Goal: Task Accomplishment & Management: Manage account settings

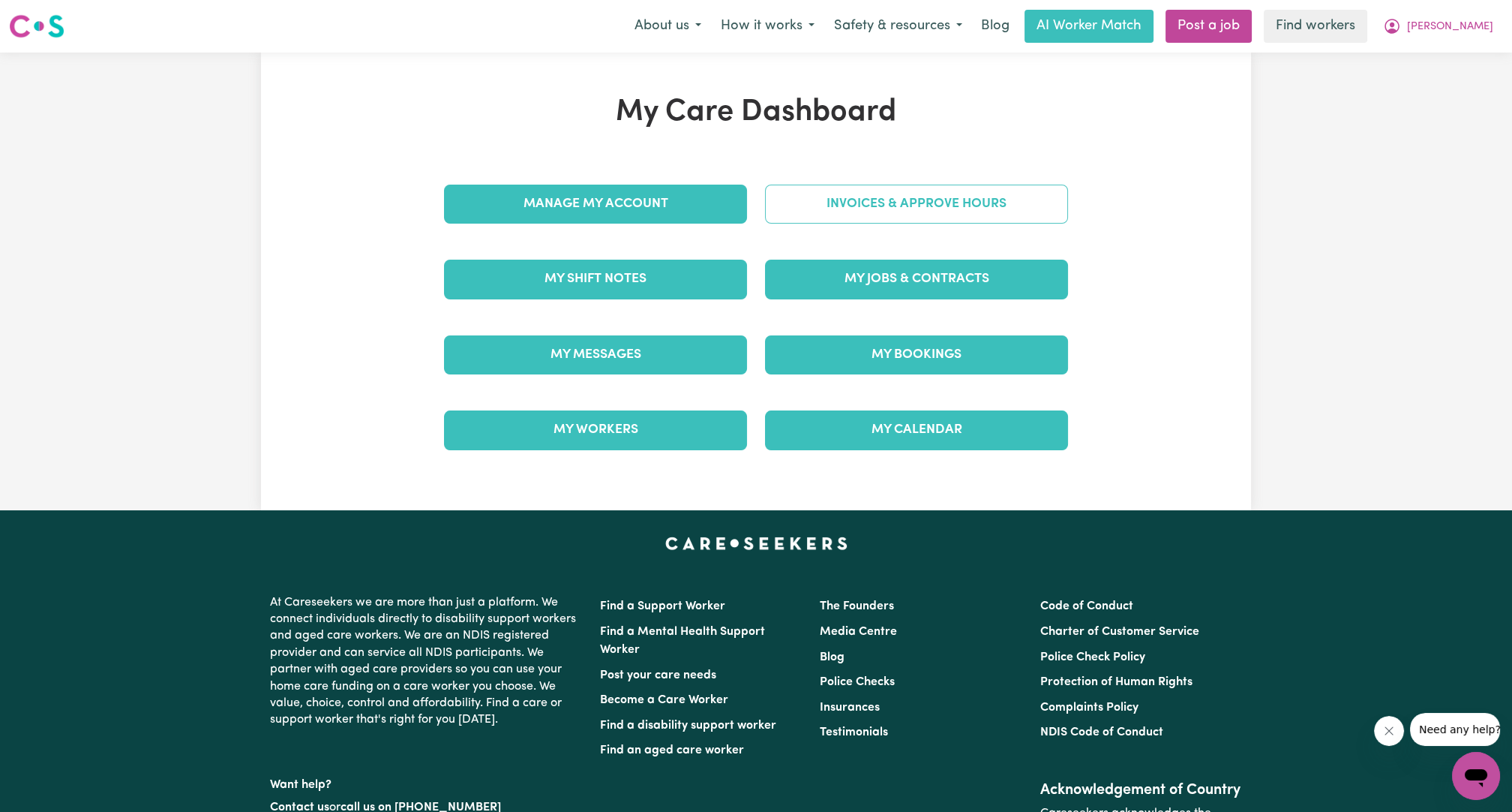
click at [950, 210] on link "Invoices & Approve Hours" at bounding box center [916, 203] width 303 height 39
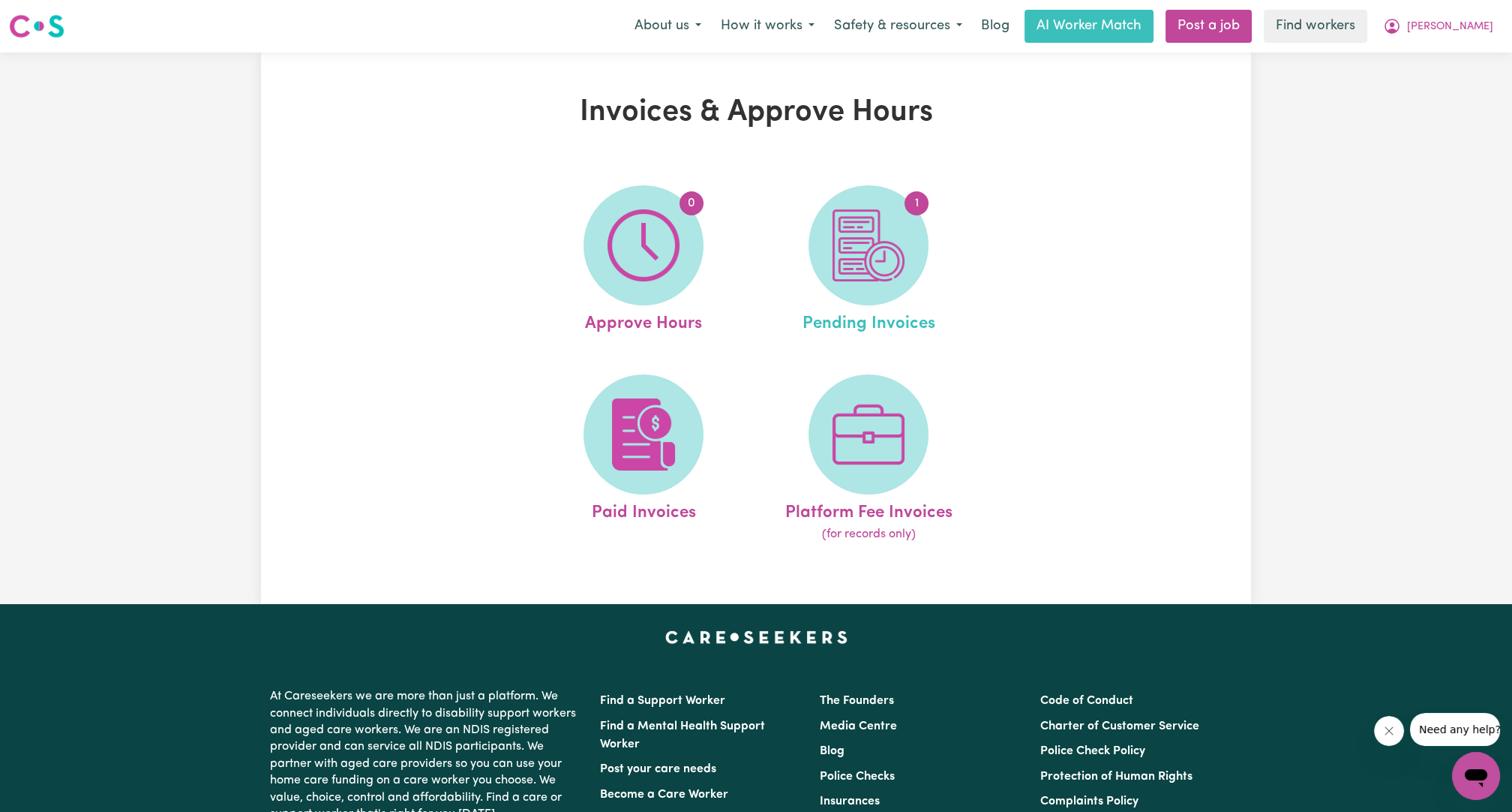
click at [826, 316] on span "Pending Invoices" at bounding box center [868, 320] width 132 height 32
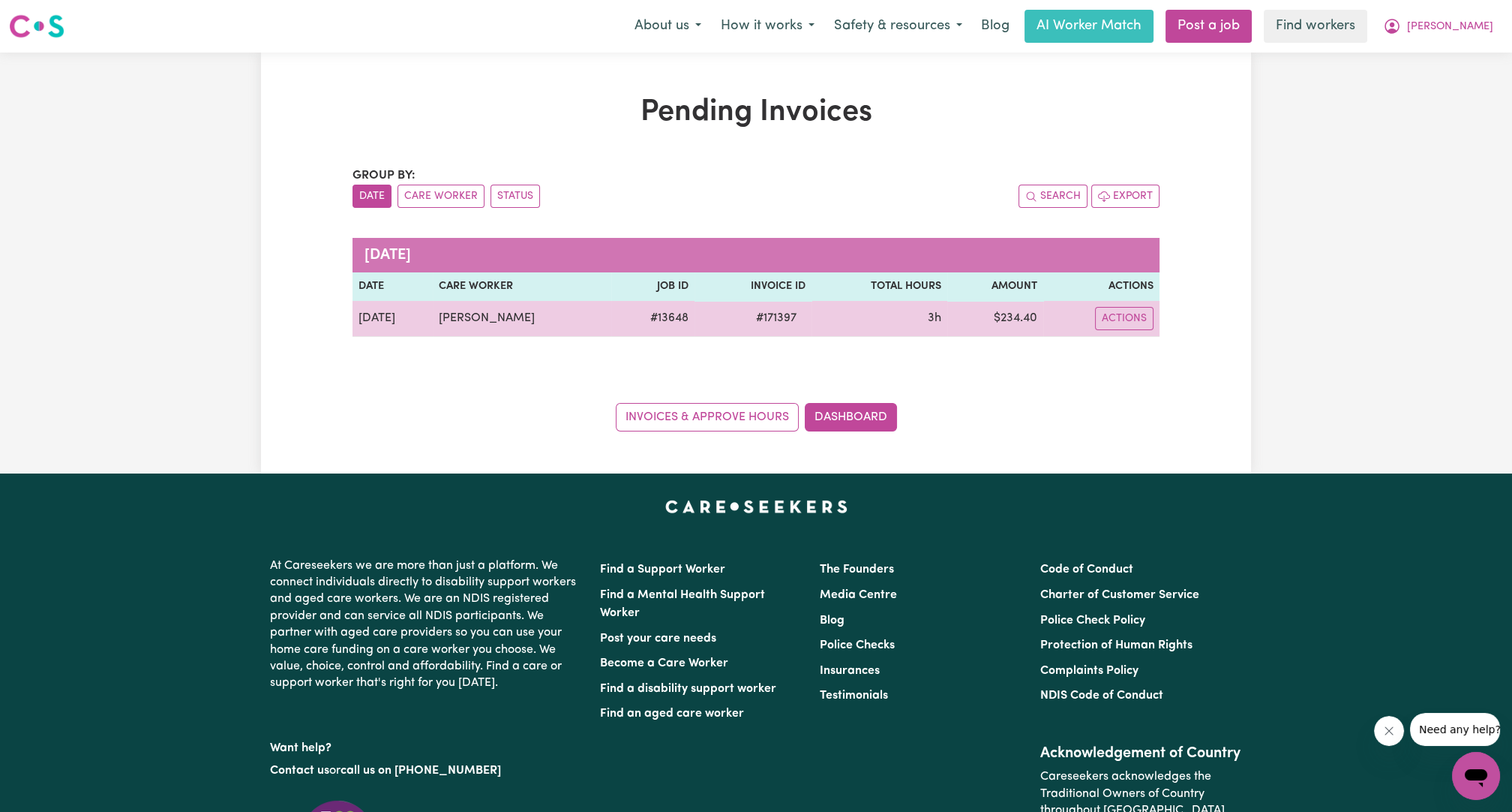
click at [842, 301] on td "3h" at bounding box center [880, 319] width 137 height 36
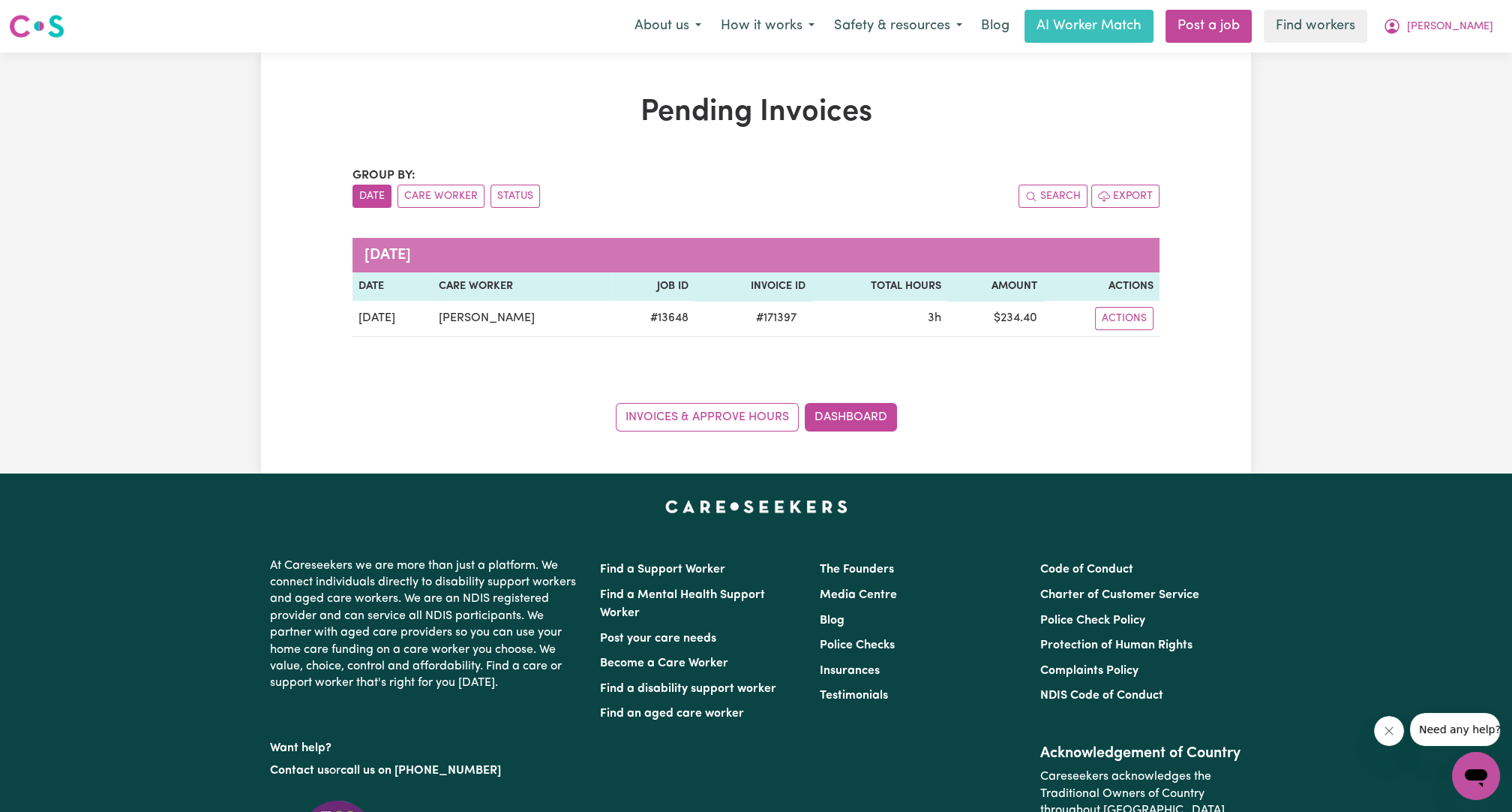
click at [1289, 226] on div "Pending Invoices Group by: Date Care Worker Status Search Export [DATE] Date Ca…" at bounding box center [756, 262] width 1512 height 420
click at [1450, 38] on button "[PERSON_NAME]" at bounding box center [1438, 26] width 130 height 32
click at [1434, 60] on link "My Dashboard" at bounding box center [1443, 59] width 119 height 29
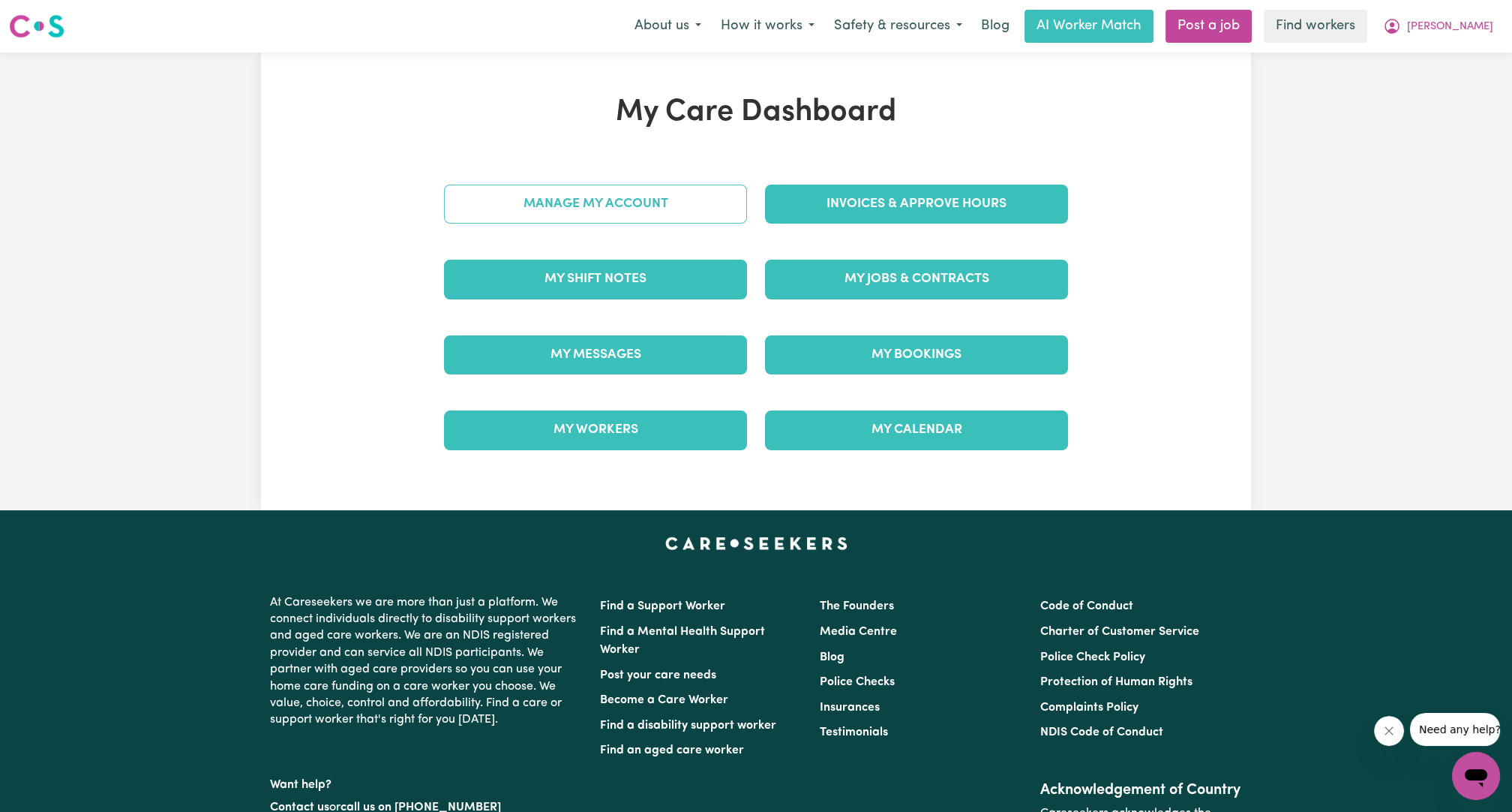
click at [688, 194] on link "Manage My Account" at bounding box center [595, 203] width 303 height 39
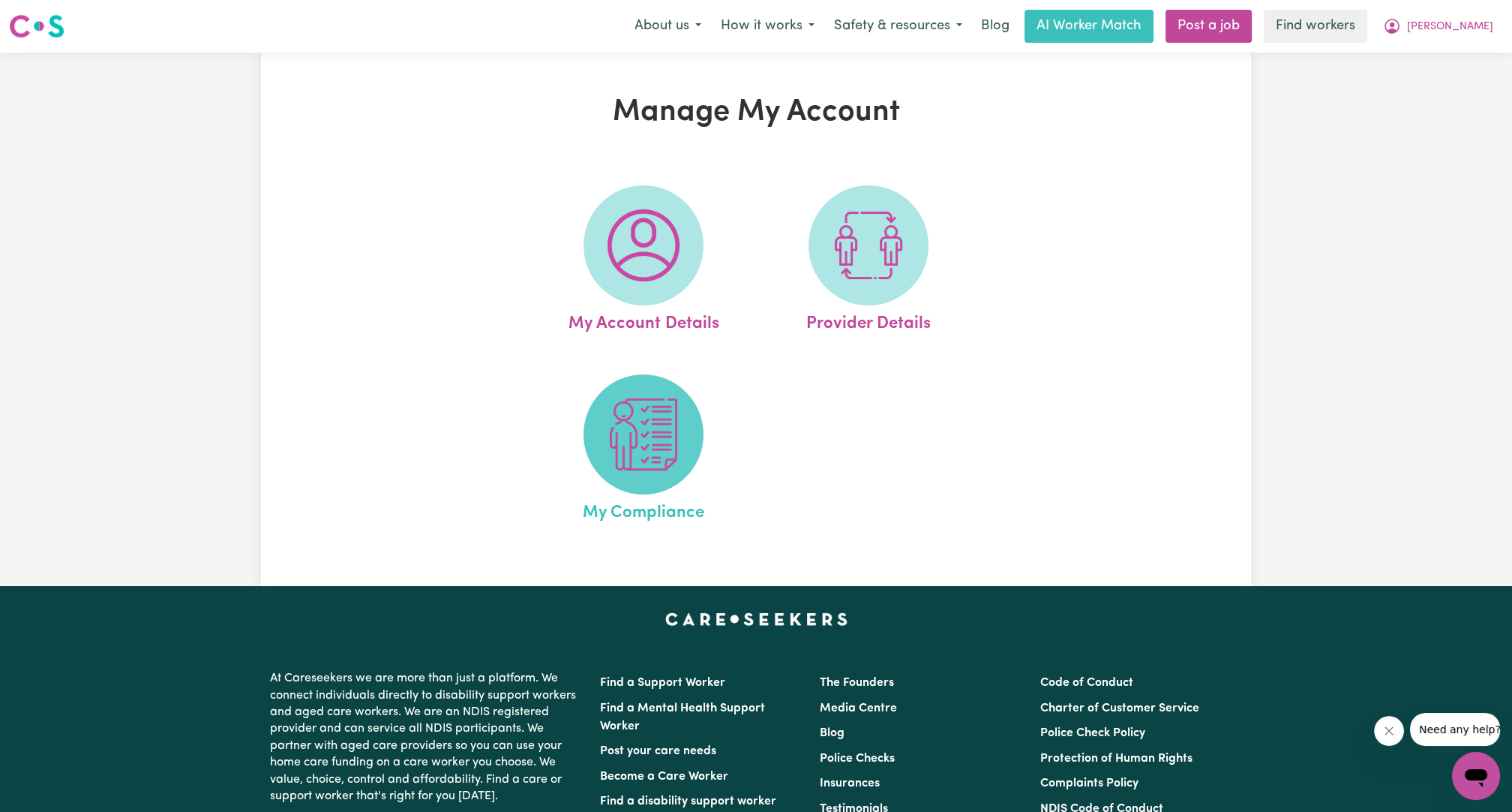
click at [655, 470] on img at bounding box center [644, 434] width 72 height 72
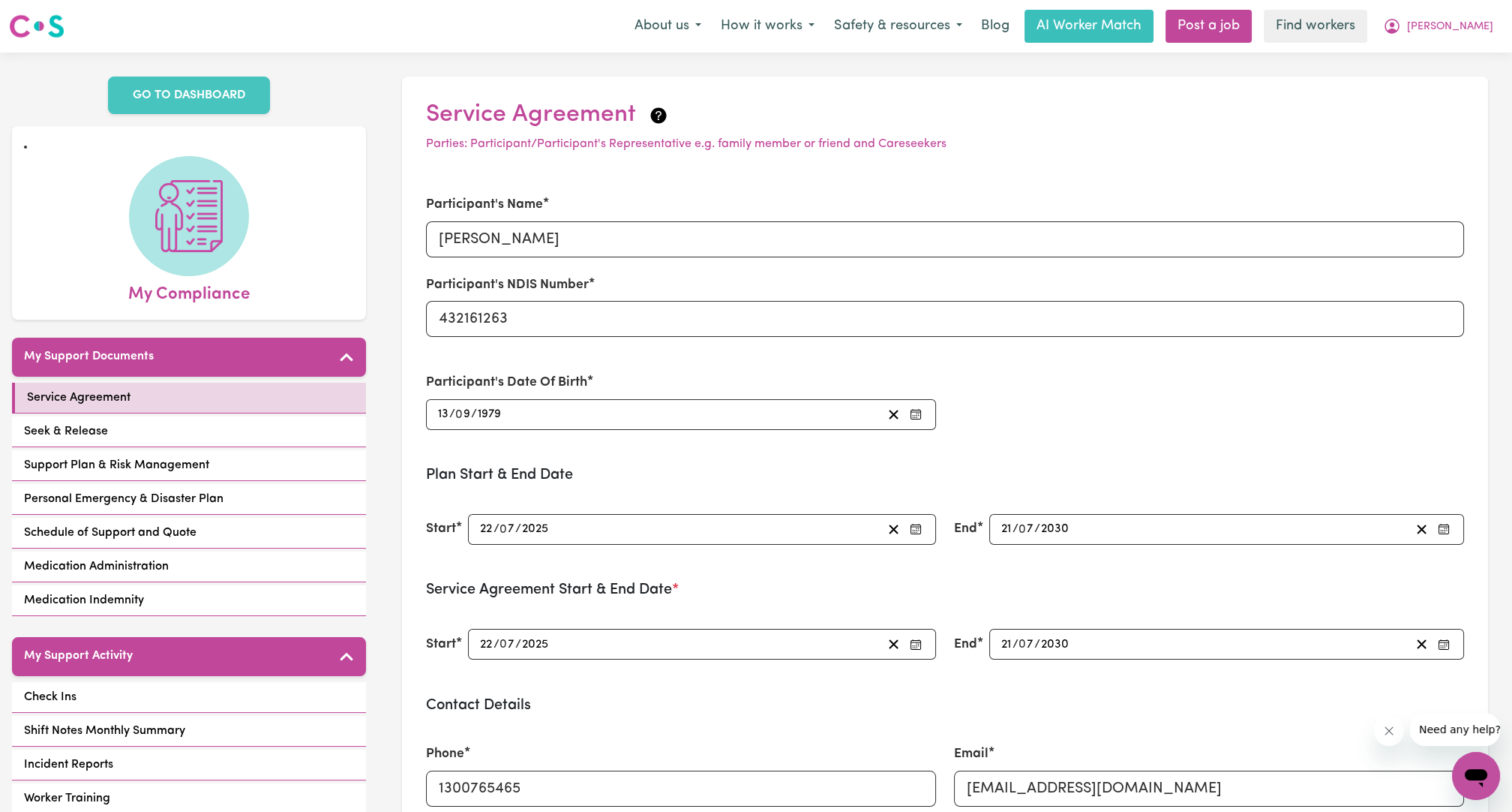
scroll to position [555, 0]
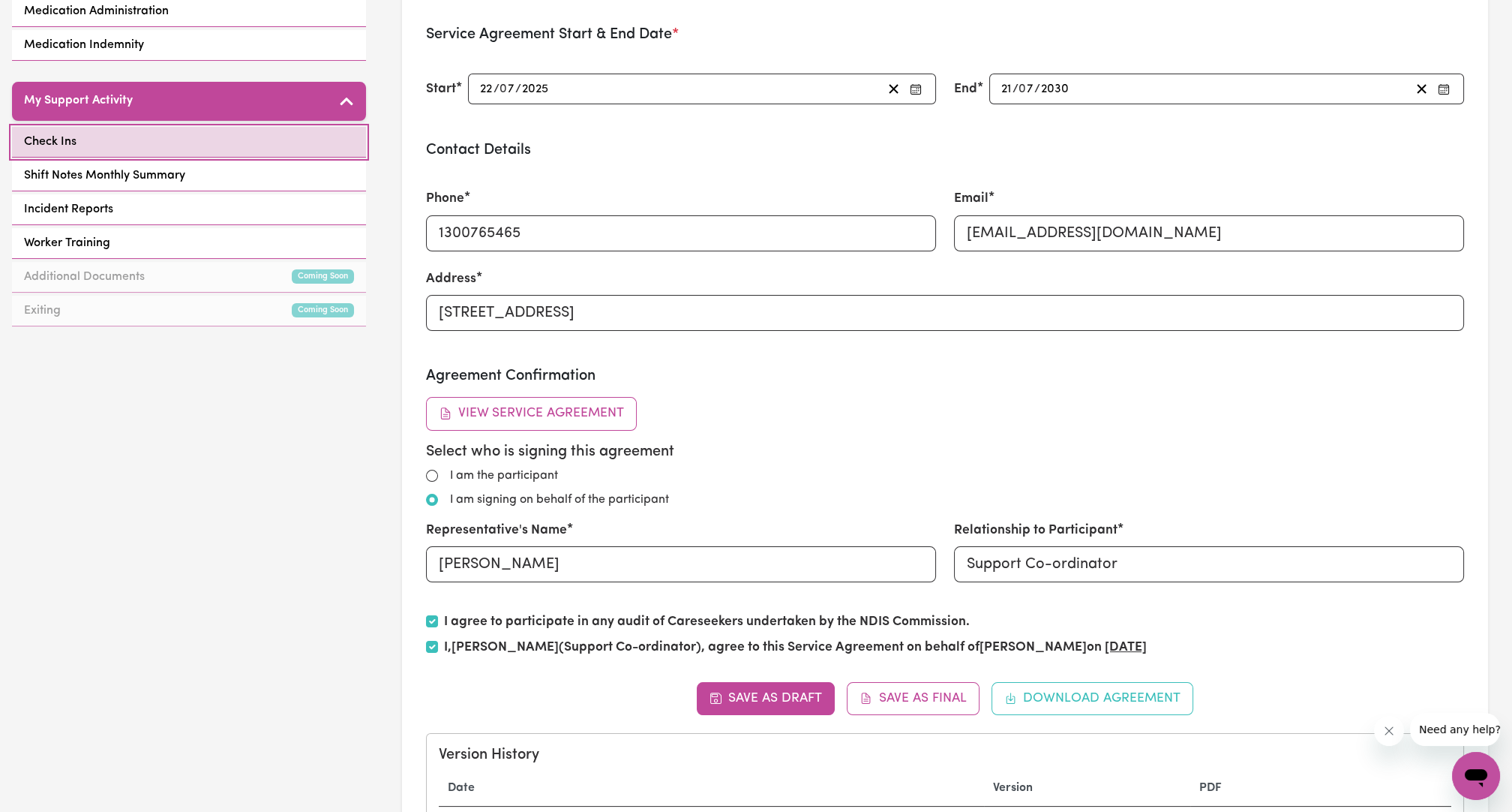
click at [146, 140] on link "Check Ins" at bounding box center [188, 142] width 354 height 31
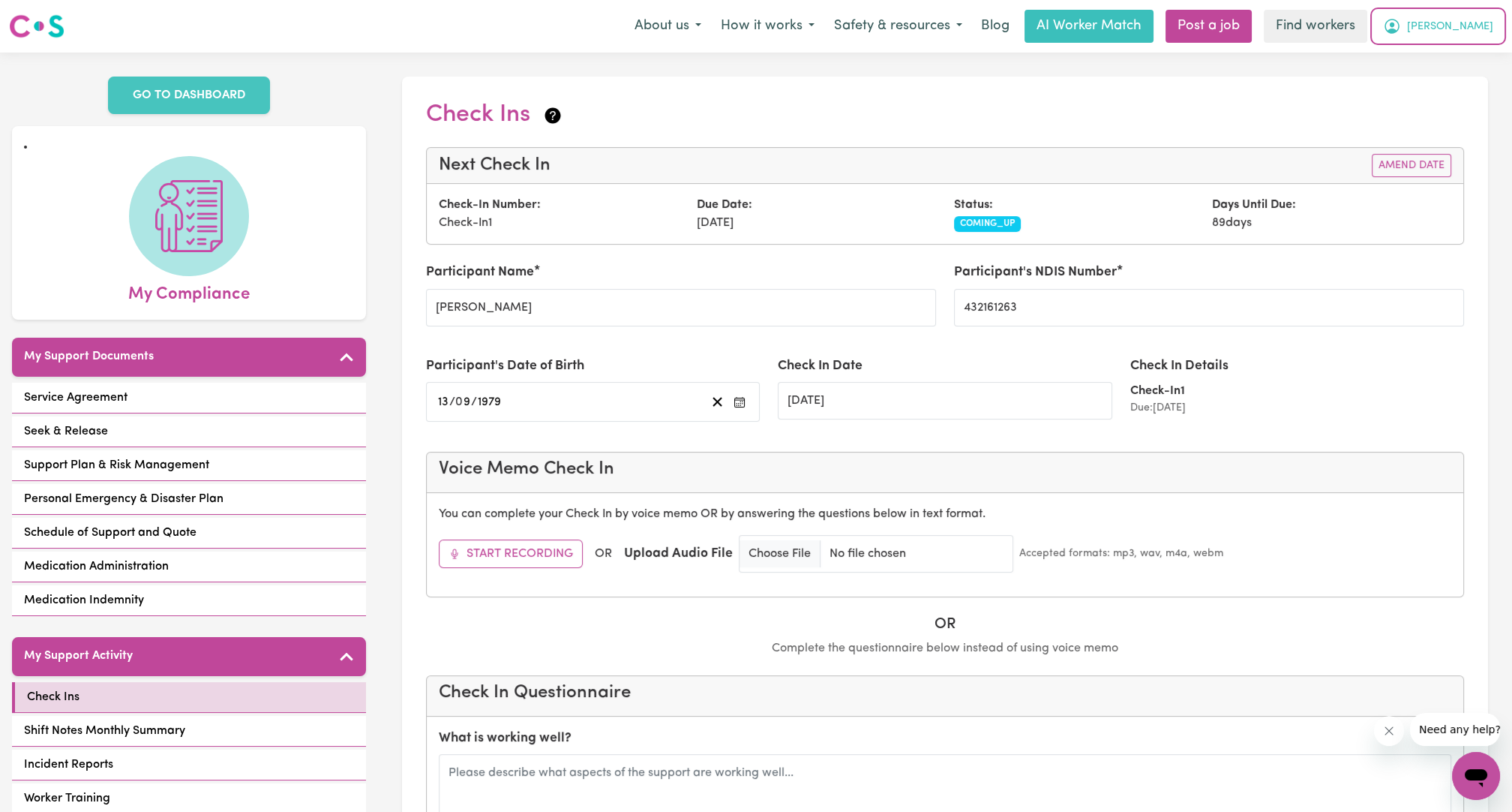
click at [1451, 30] on button "[PERSON_NAME]" at bounding box center [1438, 26] width 130 height 32
click at [1453, 70] on link "My Dashboard" at bounding box center [1443, 59] width 119 height 29
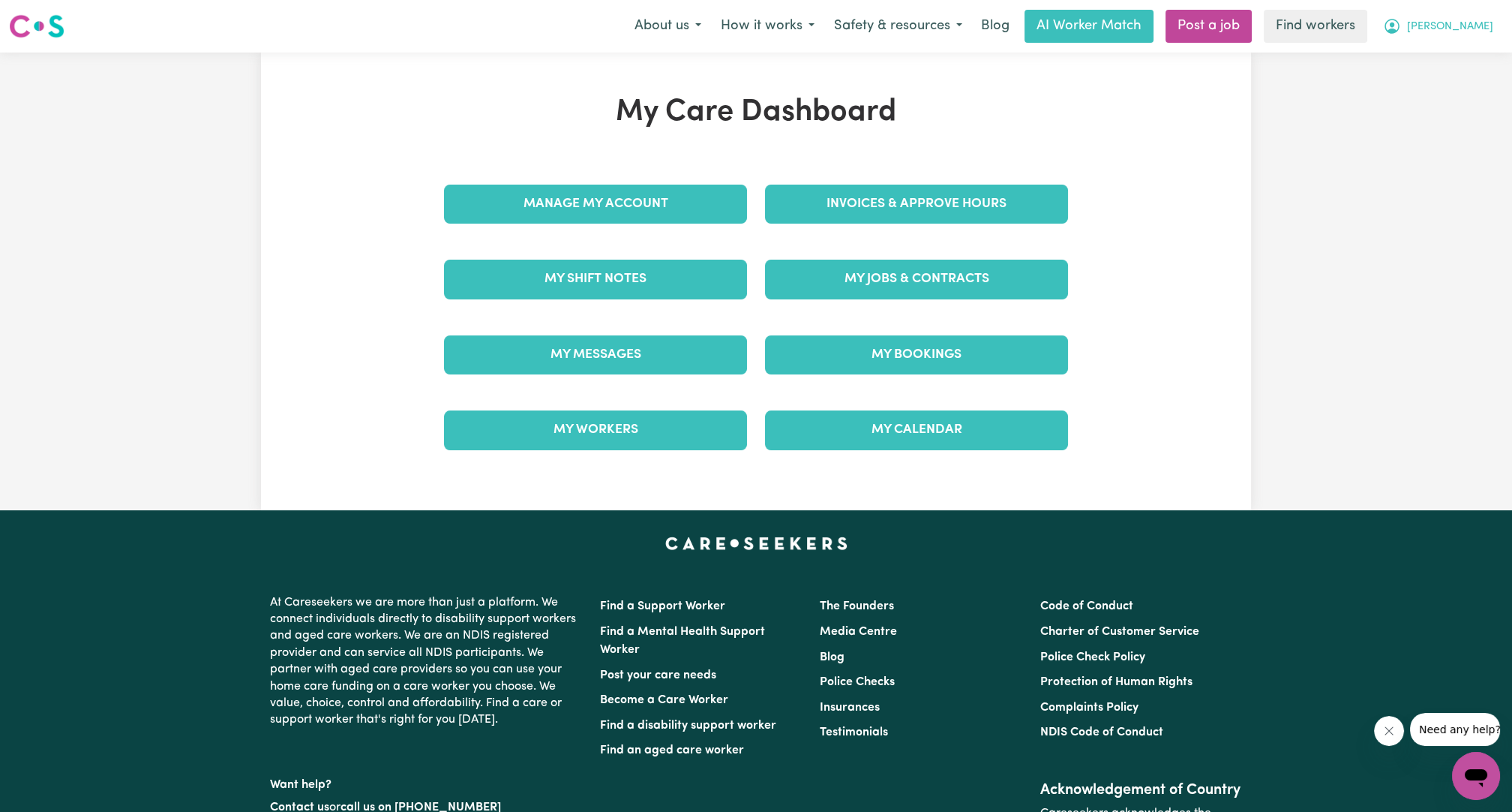
click at [1469, 34] on span "[PERSON_NAME]" at bounding box center [1450, 27] width 86 height 16
click at [1455, 81] on link "Logout" at bounding box center [1443, 86] width 119 height 29
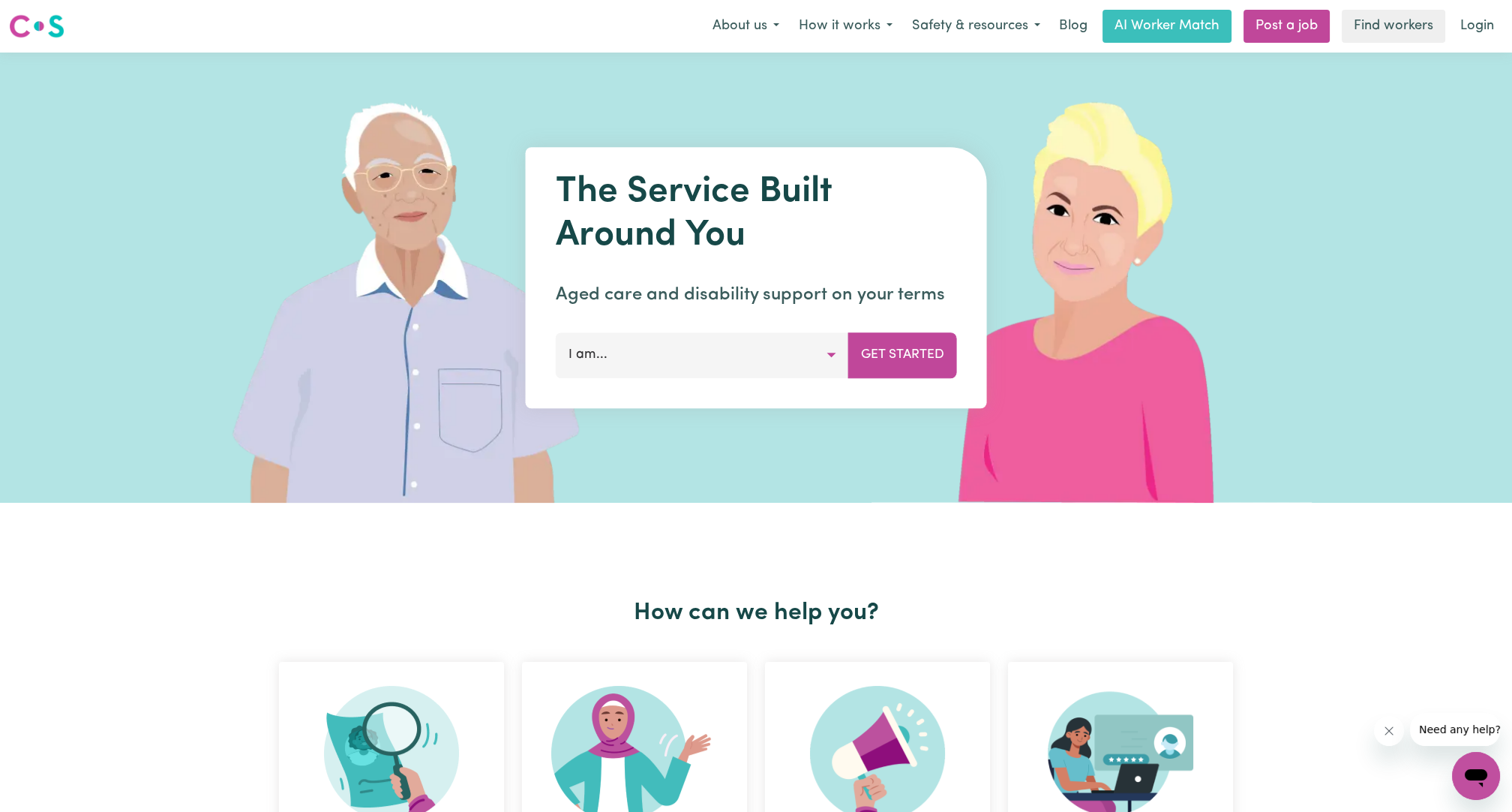
click at [1490, 17] on link "Login" at bounding box center [1476, 26] width 51 height 33
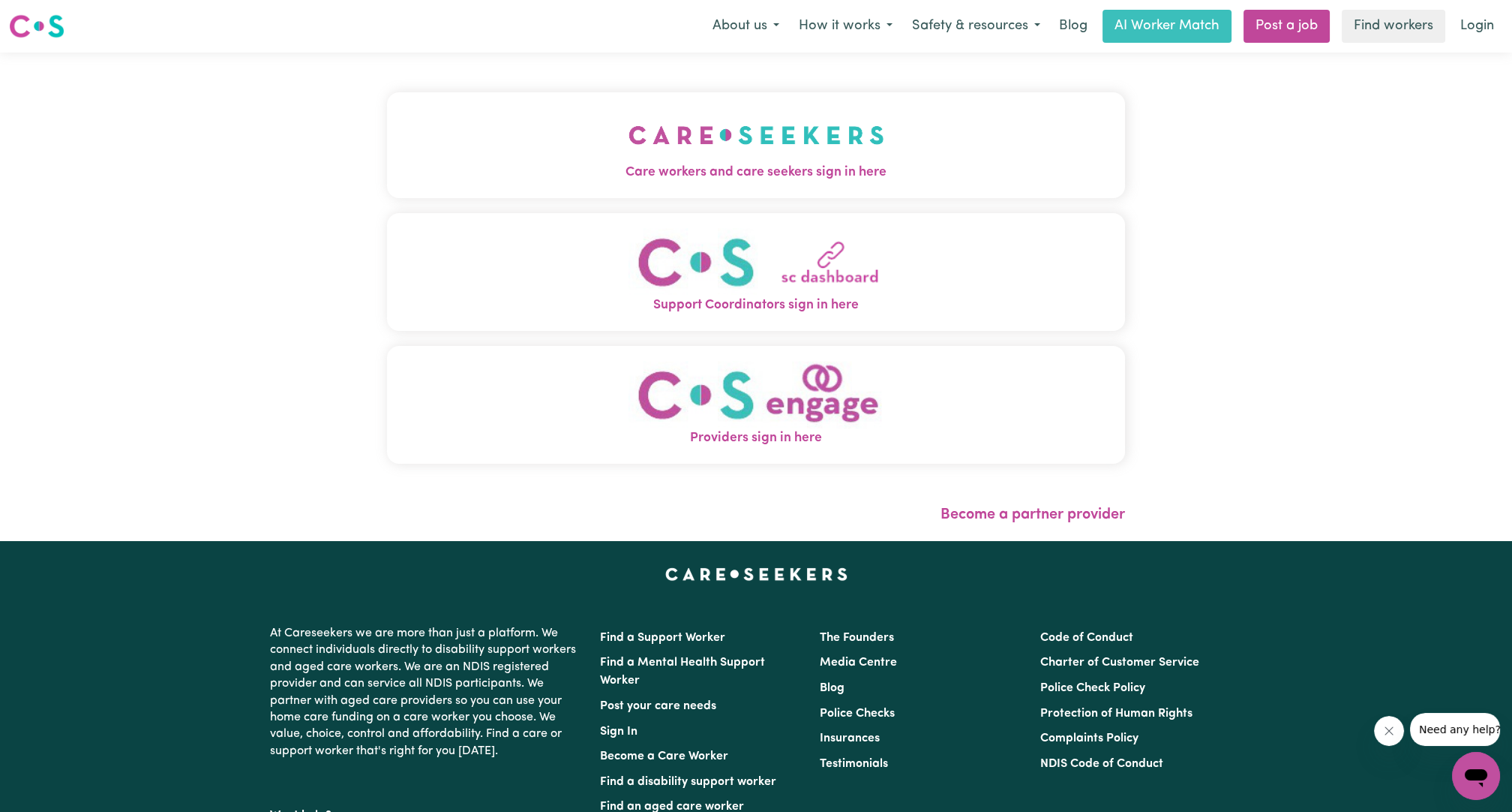
click at [752, 176] on span "Care workers and care seekers sign in here" at bounding box center [756, 173] width 738 height 20
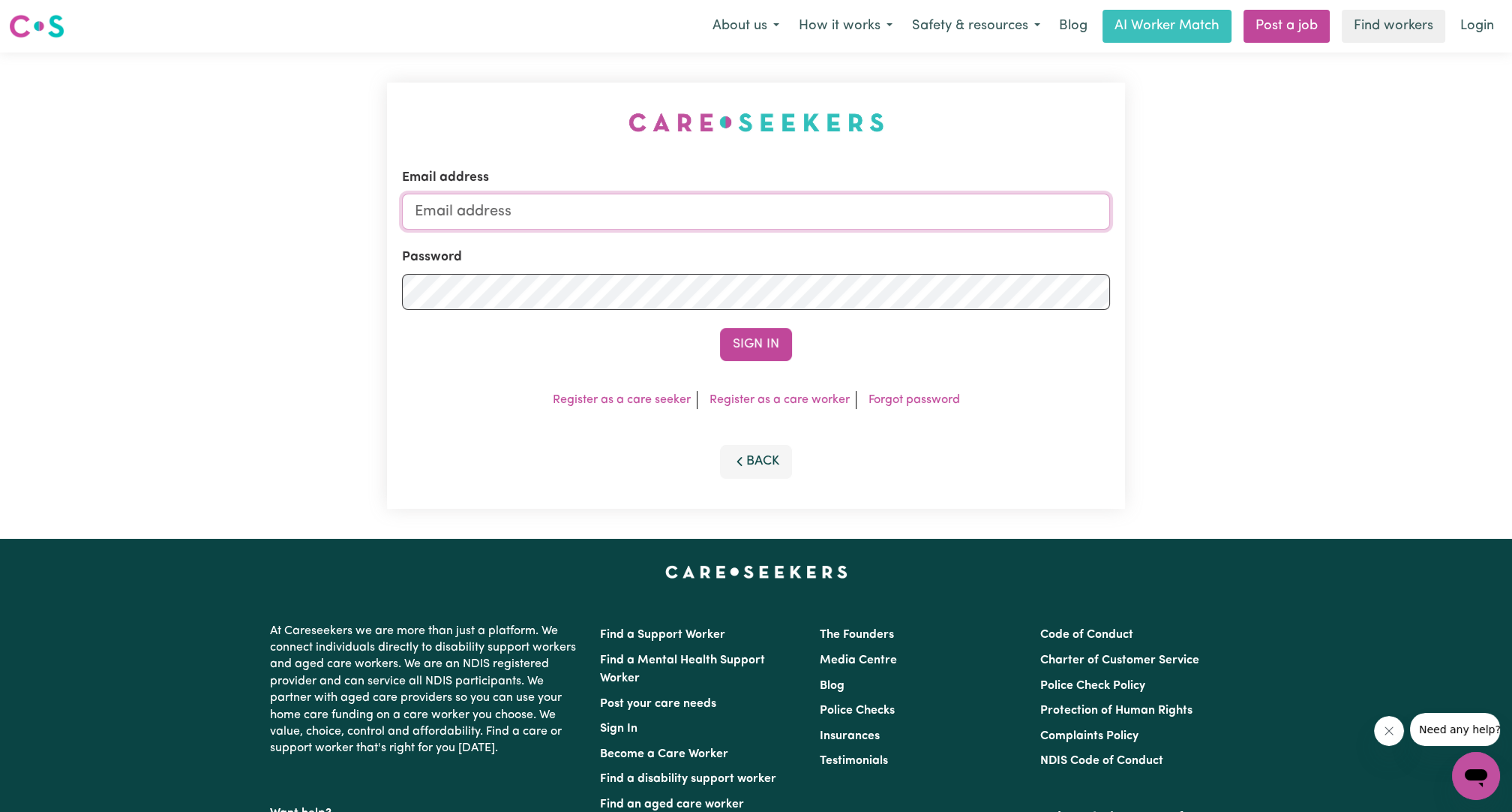
click at [742, 216] on input "Email address" at bounding box center [756, 212] width 708 height 36
drag, startPoint x: 494, startPoint y: 211, endPoint x: 777, endPoint y: 213, distance: 283.0
click at [777, 213] on input "[EMAIL_ADDRESS][PERSON_NAME][DOMAIN_NAME]" at bounding box center [756, 212] width 708 height 36
type input "superuser~[EMAIL_ADDRESS][DOMAIN_NAME]"
click at [761, 326] on form "Email address superuser~[EMAIL_ADDRESS][DOMAIN_NAME] Password Sign In" at bounding box center [756, 265] width 708 height 193
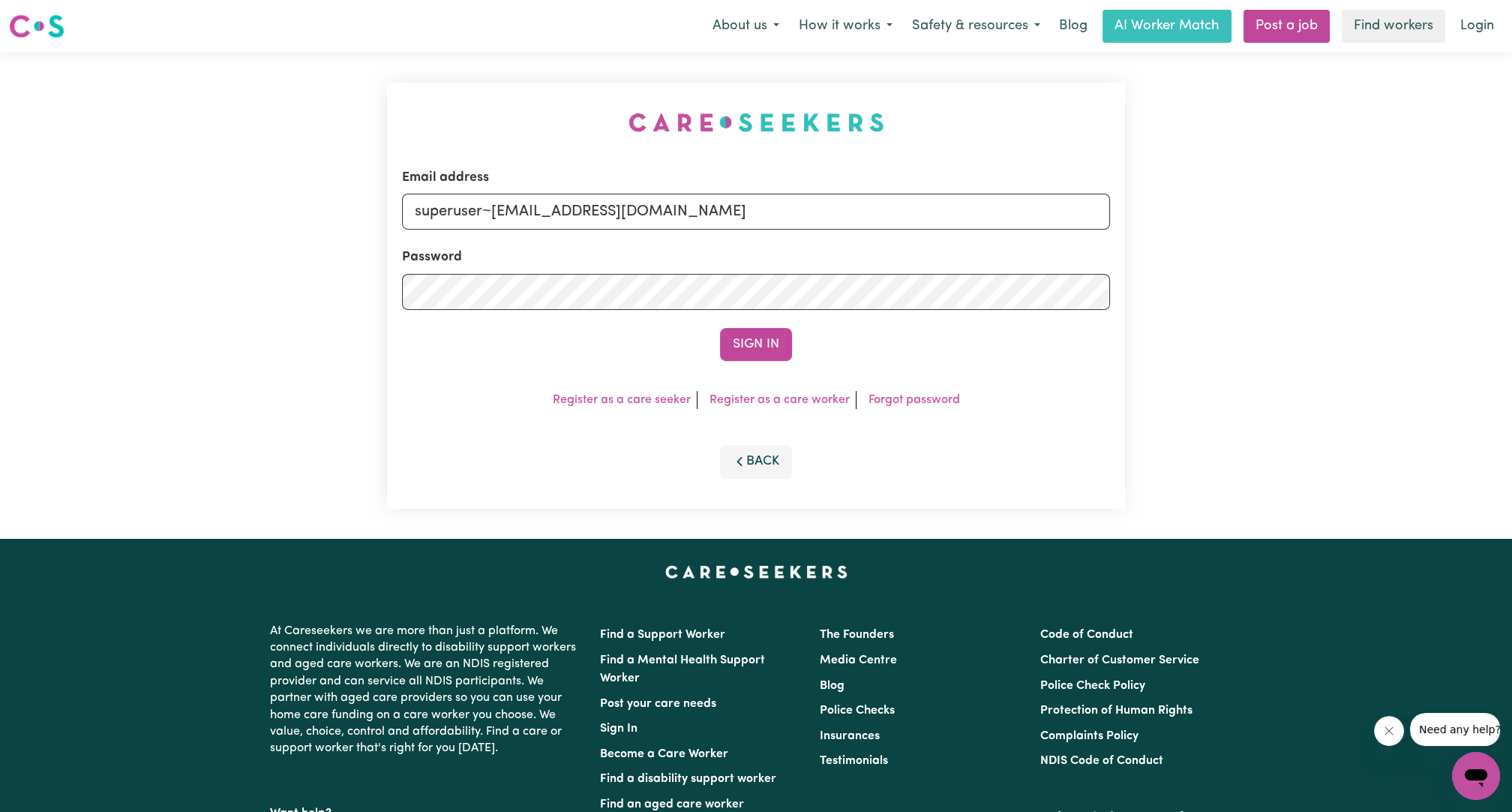
click at [780, 366] on div "Email address superuser~[EMAIL_ADDRESS][DOMAIN_NAME] Password Sign In Register …" at bounding box center [756, 295] width 738 height 426
click at [770, 356] on button "Sign In" at bounding box center [756, 344] width 72 height 33
